Goal: Information Seeking & Learning: Understand process/instructions

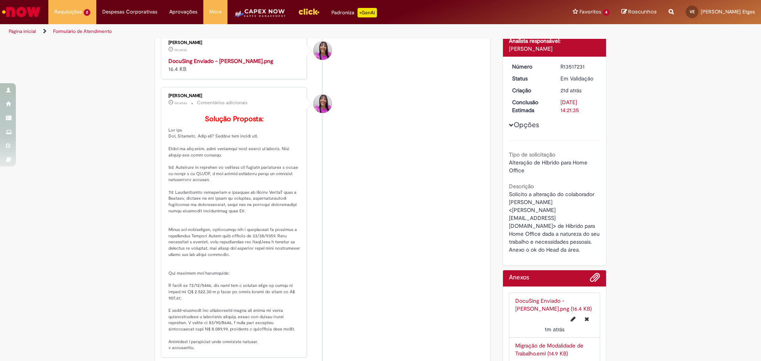
scroll to position [86, 0]
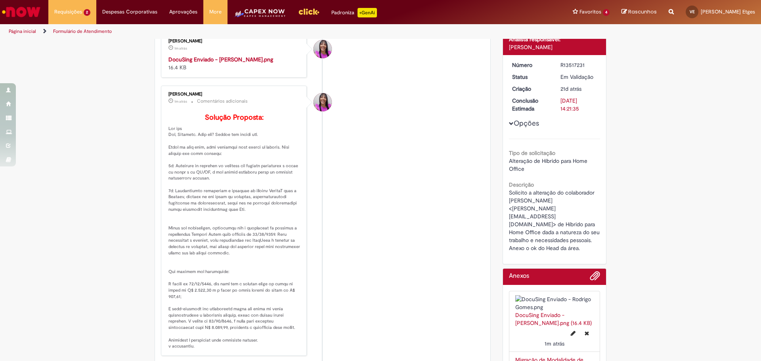
click at [262, 191] on p "Solução Proposta:" at bounding box center [234, 232] width 132 height 236
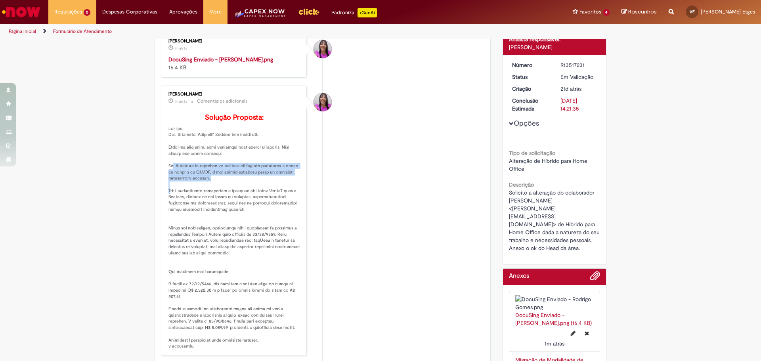
click at [262, 191] on p "Solução Proposta:" at bounding box center [234, 232] width 132 height 236
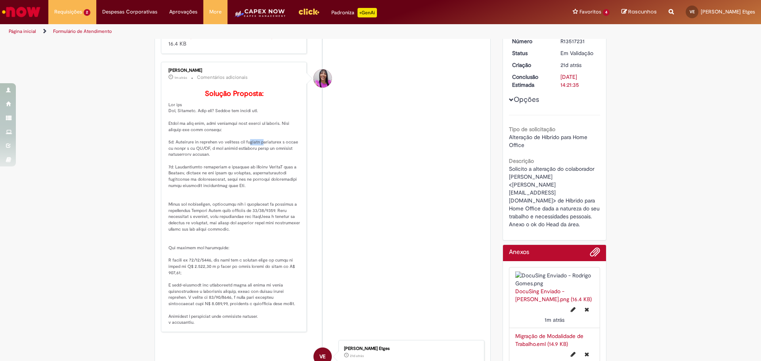
scroll to position [111, 0]
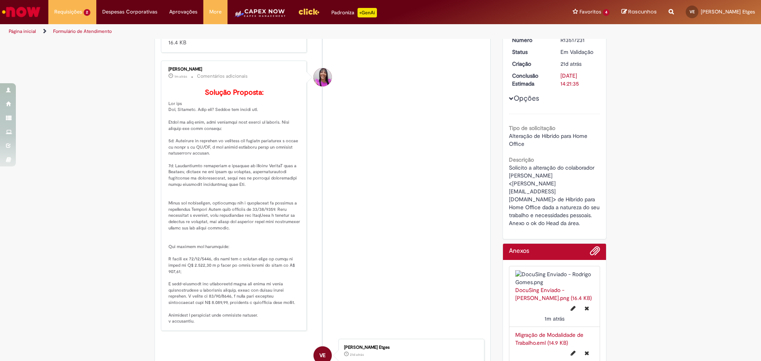
click at [262, 191] on p "Solução Proposta:" at bounding box center [234, 207] width 132 height 236
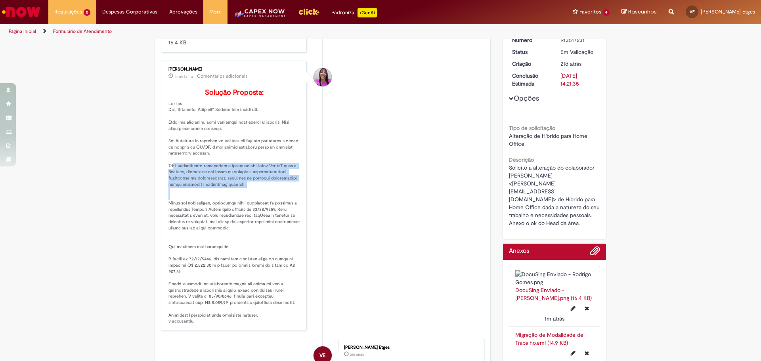
click at [262, 191] on p "Solução Proposta:" at bounding box center [234, 207] width 132 height 236
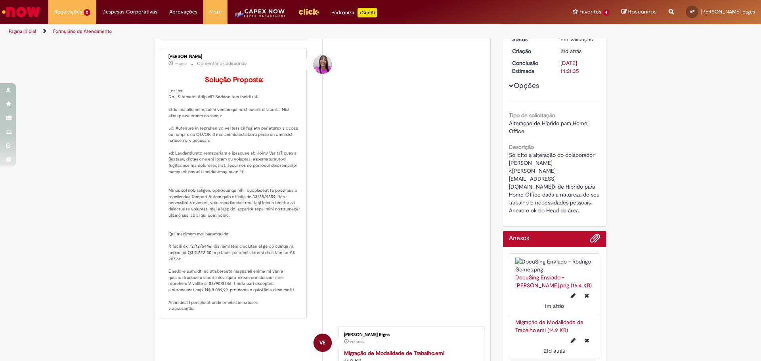
scroll to position [124, 0]
click at [244, 227] on p "Solução Proposta:" at bounding box center [234, 194] width 132 height 236
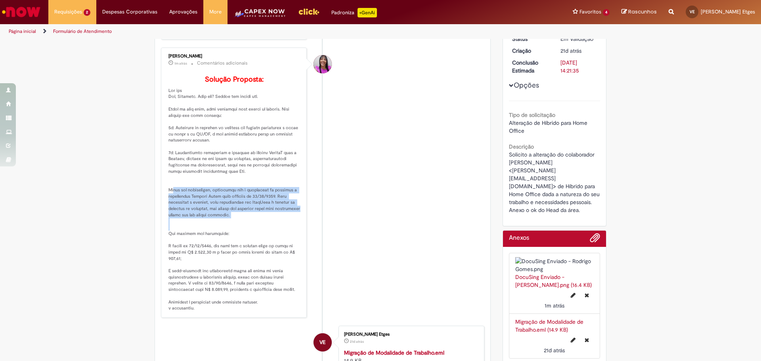
click at [244, 227] on p "Solução Proposta:" at bounding box center [234, 194] width 132 height 236
click at [248, 231] on p "Solução Proposta:" at bounding box center [234, 194] width 132 height 236
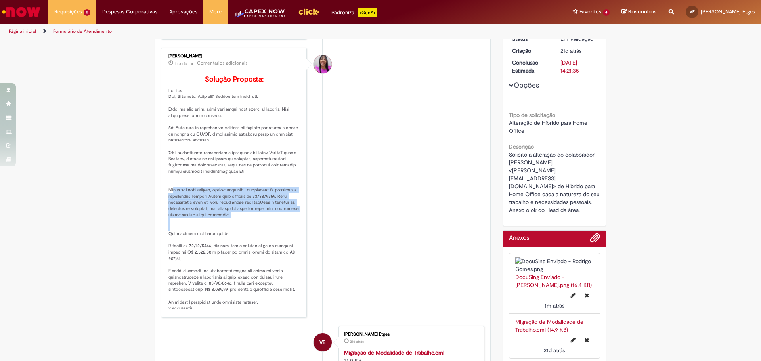
click at [248, 230] on p "Solução Proposta:" at bounding box center [234, 194] width 132 height 236
click at [246, 237] on p "Solução Proposta:" at bounding box center [234, 194] width 132 height 236
click at [246, 236] on p "Solução Proposta:" at bounding box center [234, 194] width 132 height 236
click at [249, 248] on p "Solução Proposta:" at bounding box center [234, 194] width 132 height 236
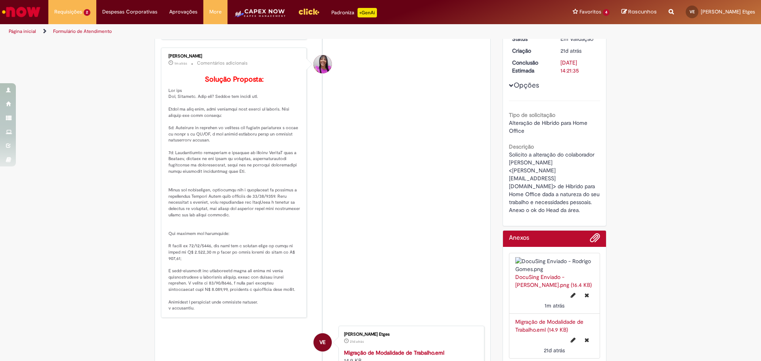
click at [228, 224] on p "Solução Proposta:" at bounding box center [234, 194] width 132 height 236
drag, startPoint x: 246, startPoint y: 227, endPoint x: 252, endPoint y: 277, distance: 50.4
click at [246, 228] on p "Solução Proposta:" at bounding box center [234, 194] width 132 height 236
click at [273, 275] on p "Solução Proposta:" at bounding box center [234, 194] width 132 height 236
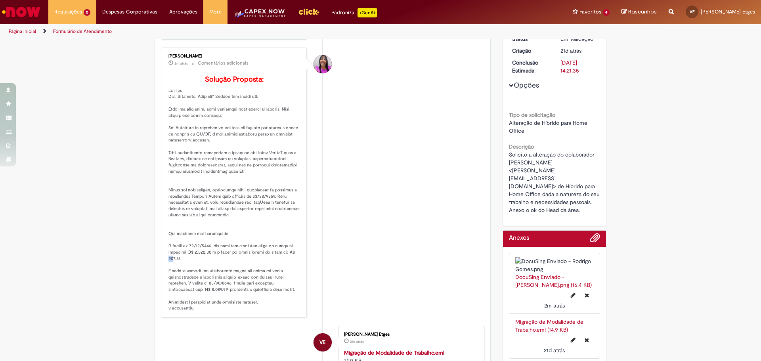
click at [273, 275] on p "Solução Proposta:" at bounding box center [234, 194] width 132 height 236
click at [237, 274] on p "Solução Proposta:" at bounding box center [234, 194] width 132 height 236
click at [233, 275] on p "Solução Proposta:" at bounding box center [234, 194] width 132 height 236
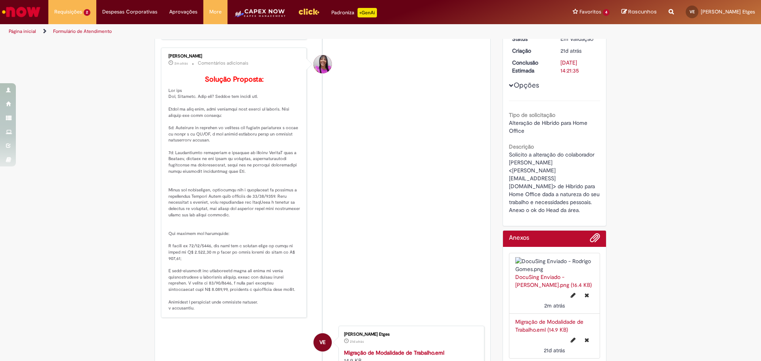
click at [256, 275] on p "Solução Proposta:" at bounding box center [234, 194] width 132 height 236
drag, startPoint x: 191, startPoint y: 292, endPoint x: 267, endPoint y: 285, distance: 76.0
click at [267, 275] on p "Solução Proposta:" at bounding box center [234, 194] width 132 height 236
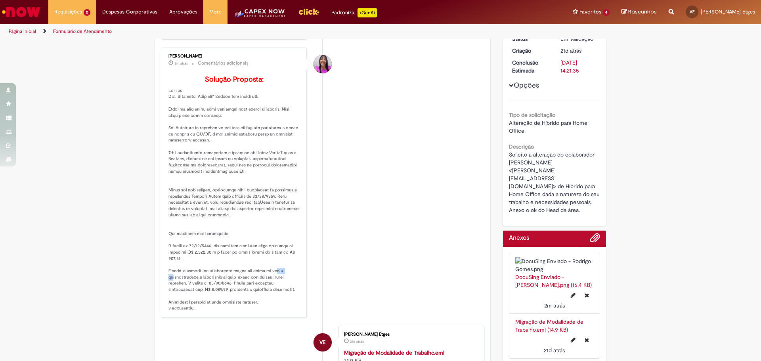
click at [267, 275] on p "Solução Proposta:" at bounding box center [234, 194] width 132 height 236
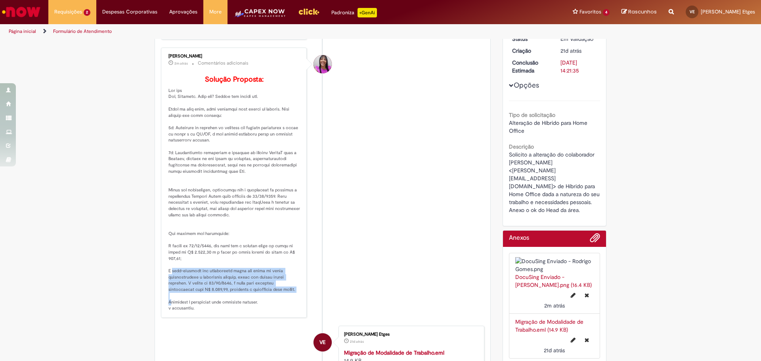
click at [277, 275] on p "Solução Proposta:" at bounding box center [234, 194] width 132 height 236
click at [256, 275] on p "Solução Proposta:" at bounding box center [234, 194] width 132 height 236
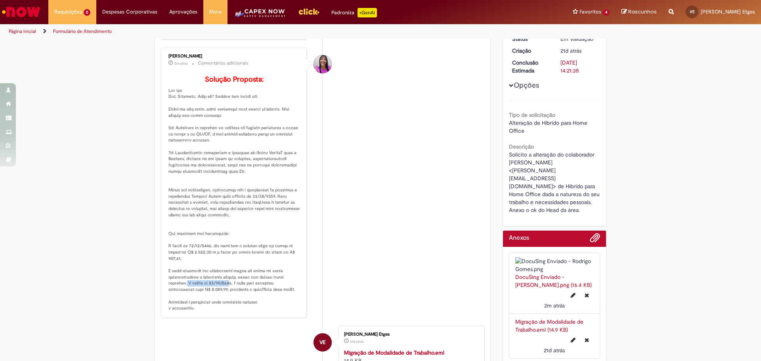
drag, startPoint x: 182, startPoint y: 302, endPoint x: 222, endPoint y: 303, distance: 39.3
click at [222, 275] on p "Solução Proposta:" at bounding box center [234, 194] width 132 height 236
click at [244, 275] on p "Solução Proposta:" at bounding box center [234, 194] width 132 height 236
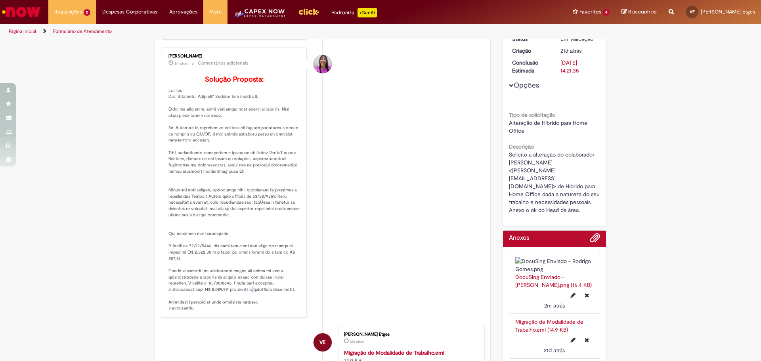
click at [244, 275] on p "Solução Proposta:" at bounding box center [234, 194] width 132 height 236
click at [257, 275] on p "Solução Proposta:" at bounding box center [234, 194] width 132 height 236
click at [253, 275] on p "Solução Proposta:" at bounding box center [234, 194] width 132 height 236
click at [252, 275] on p "Solução Proposta:" at bounding box center [234, 194] width 132 height 236
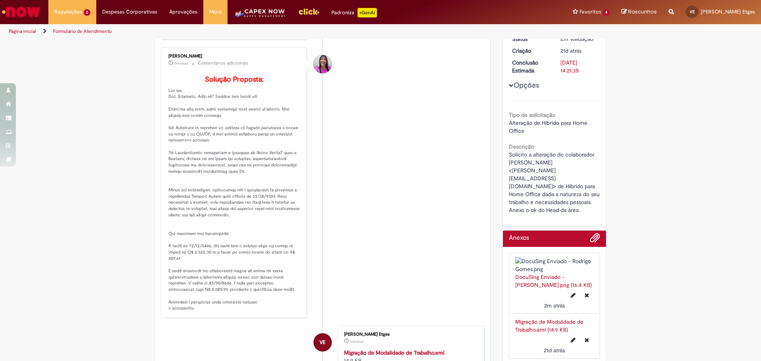
click at [227, 275] on p "Solução Proposta:" at bounding box center [234, 194] width 132 height 236
click at [249, 275] on p "Solução Proposta:" at bounding box center [234, 194] width 132 height 236
click at [273, 275] on p "Solução Proposta:" at bounding box center [234, 194] width 132 height 236
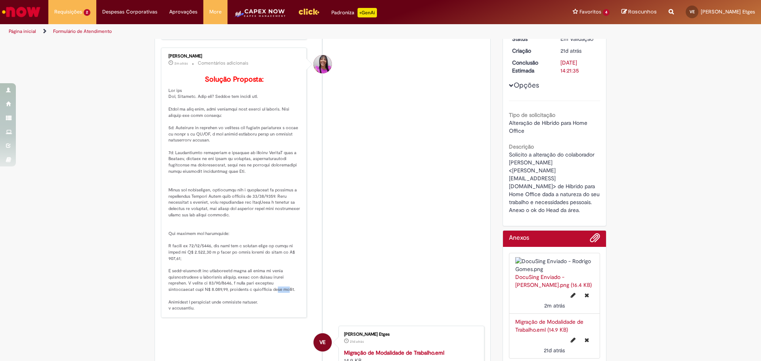
click at [273, 275] on p "Solução Proposta:" at bounding box center [234, 194] width 132 height 236
click at [283, 275] on p "Solução Proposta:" at bounding box center [234, 194] width 132 height 236
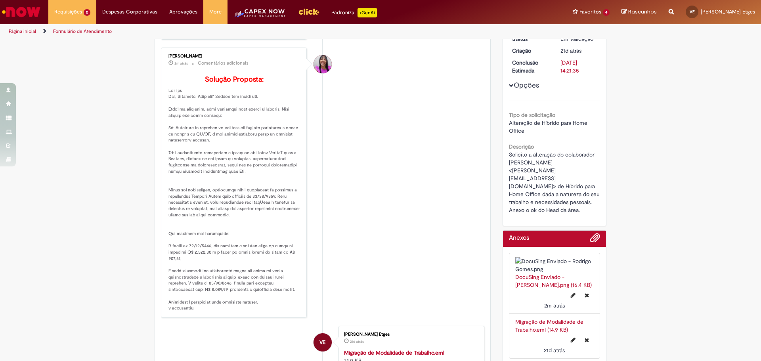
click at [311, 275] on li "[PERSON_NAME] 2m atrás 2 minutos atrás Comentários adicionais Solução Proposta:" at bounding box center [322, 183] width 323 height 270
